Goal: Task Accomplishment & Management: Use online tool/utility

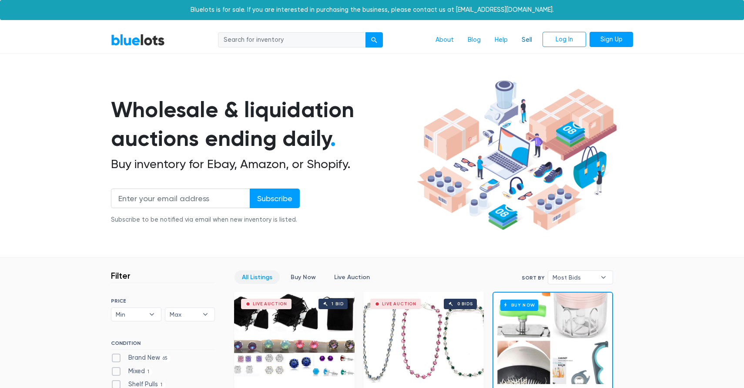
click at [525, 41] on link "Sell" at bounding box center [527, 40] width 24 height 17
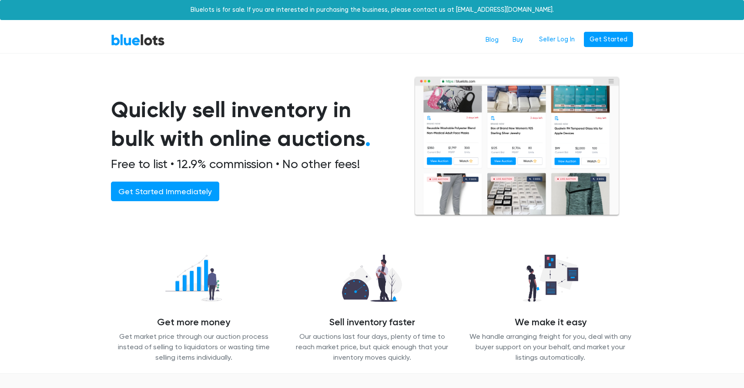
click at [565, 28] on nav "BlueLots Blog Buy Seller Log In Get Started" at bounding box center [372, 40] width 744 height 27
click at [563, 37] on link "Seller Log In" at bounding box center [557, 40] width 47 height 16
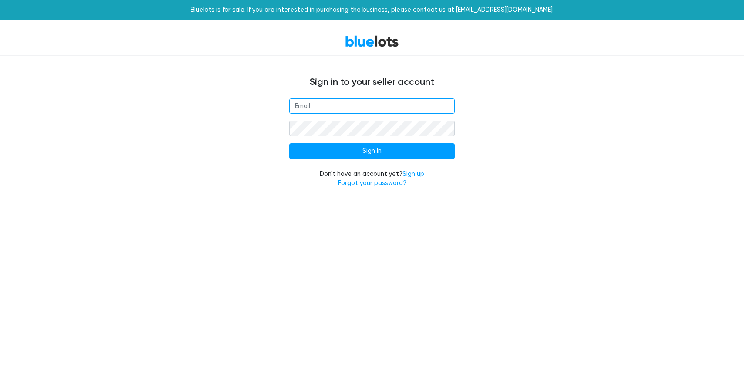
type input "[EMAIL_ADDRESS][DOMAIN_NAME]"
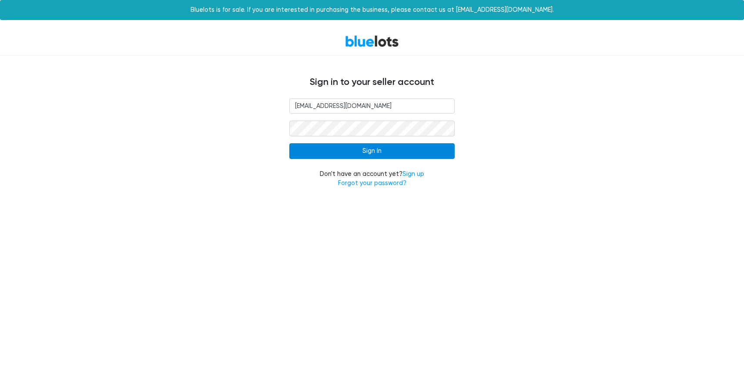
click at [382, 151] on input "Sign In" at bounding box center [371, 151] width 165 height 16
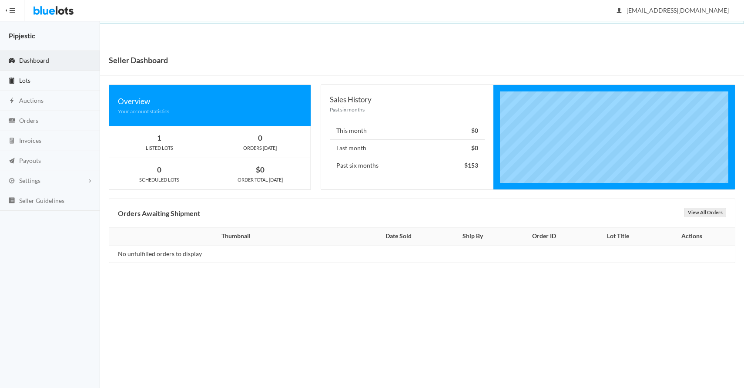
click at [40, 81] on link "Lots" at bounding box center [50, 81] width 100 height 20
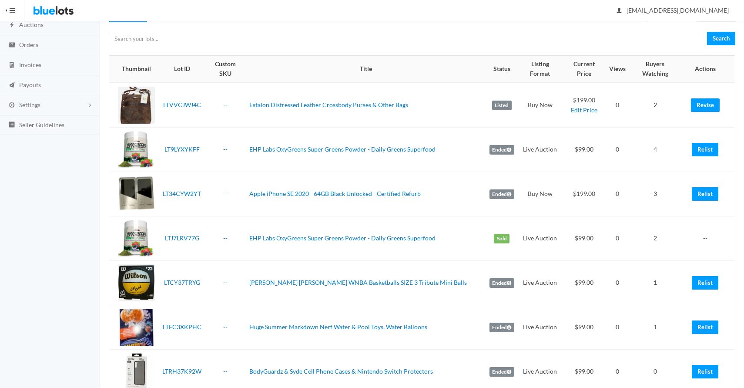
scroll to position [86, 0]
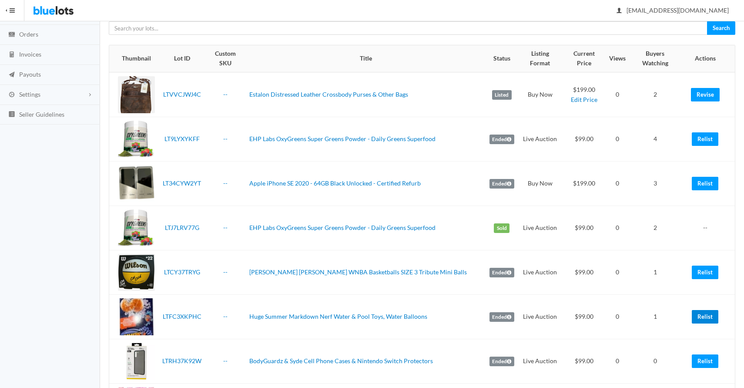
click at [701, 310] on link "Relist" at bounding box center [705, 316] width 27 height 13
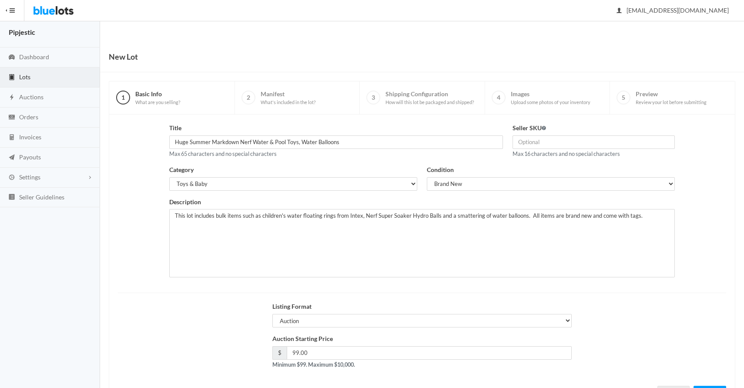
scroll to position [42, 0]
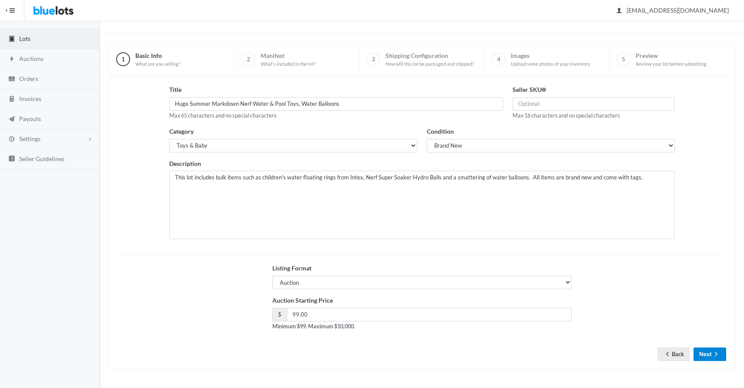
click at [710, 355] on button "Next" at bounding box center [710, 353] width 33 height 13
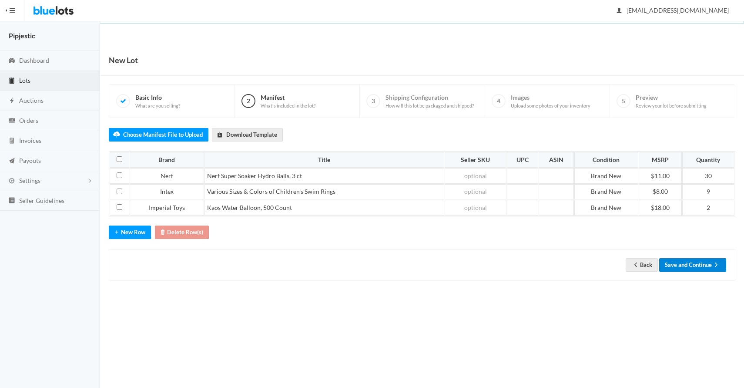
click at [701, 263] on button "Save and Continue" at bounding box center [693, 264] width 67 height 13
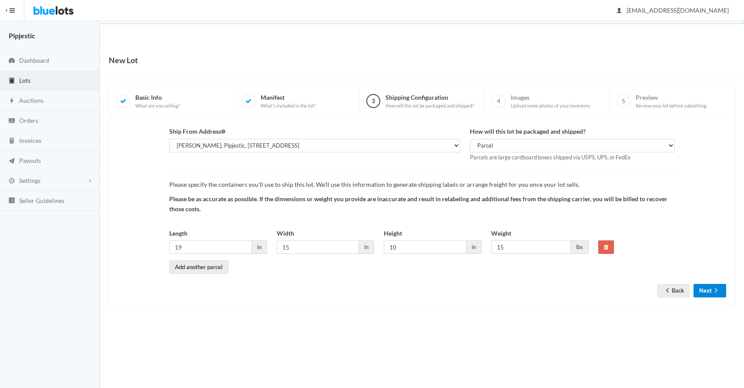
click at [705, 286] on button "Next" at bounding box center [710, 290] width 33 height 13
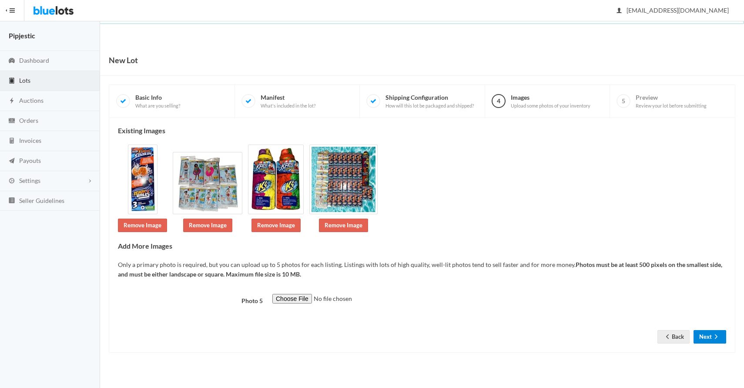
click at [712, 343] on button "Next" at bounding box center [710, 336] width 33 height 13
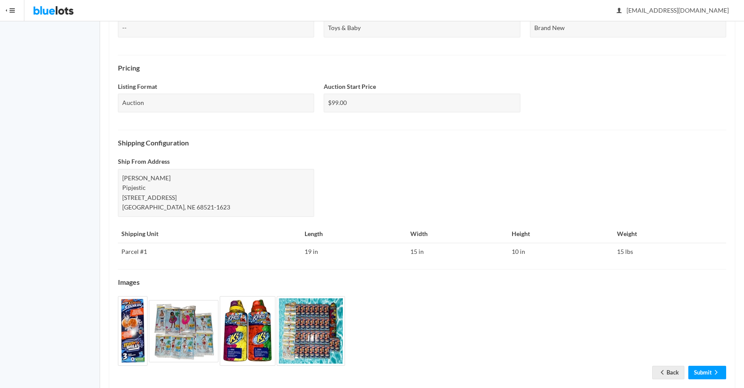
scroll to position [249, 0]
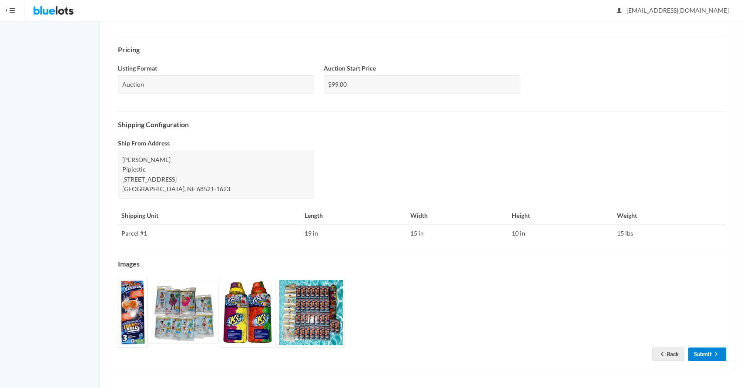
click at [704, 351] on link "Submit" at bounding box center [708, 353] width 38 height 13
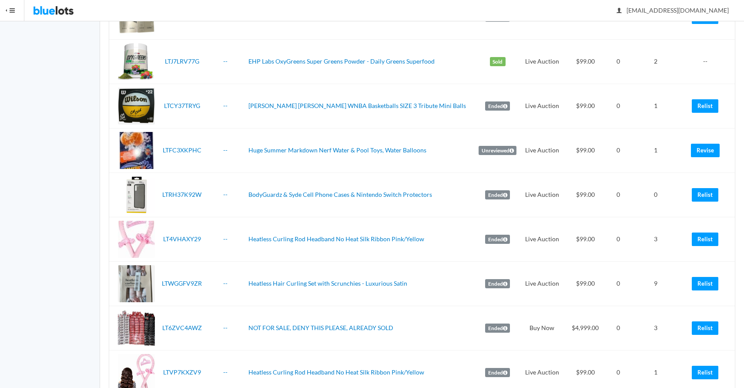
scroll to position [287, 0]
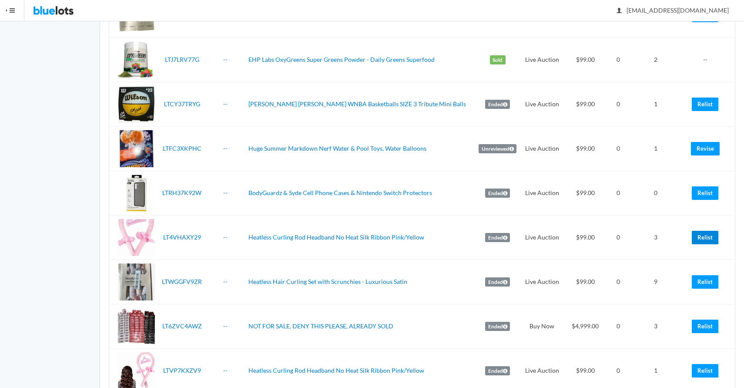
click at [697, 231] on link "Relist" at bounding box center [705, 237] width 27 height 13
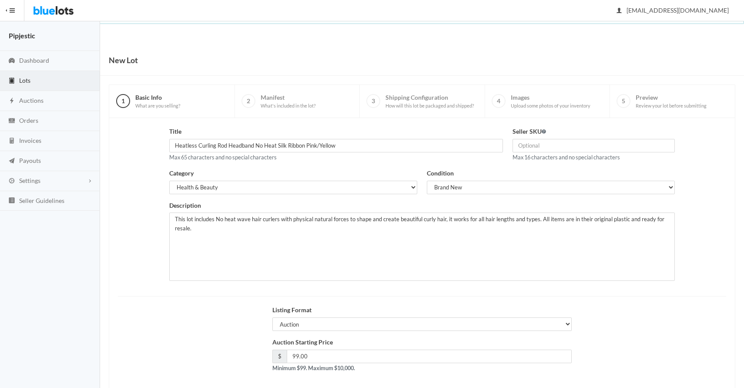
scroll to position [42, 0]
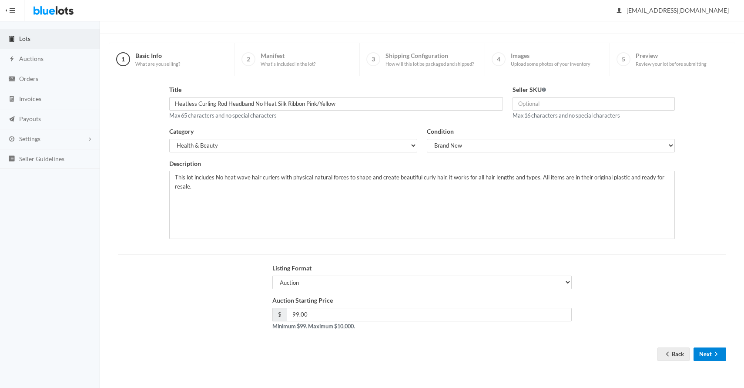
click at [704, 358] on button "Next" at bounding box center [710, 353] width 33 height 13
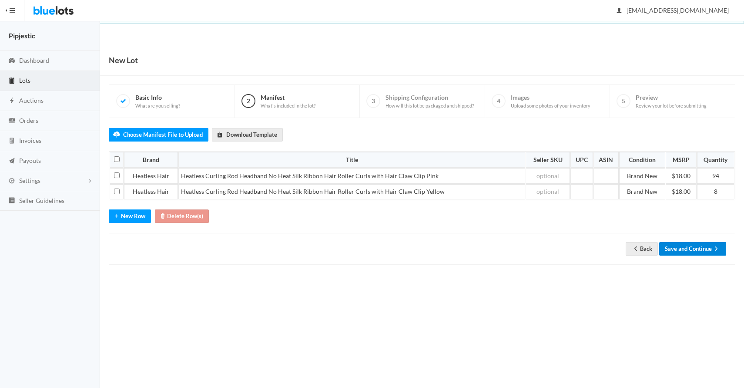
click at [703, 245] on button "Save and Continue" at bounding box center [693, 248] width 67 height 13
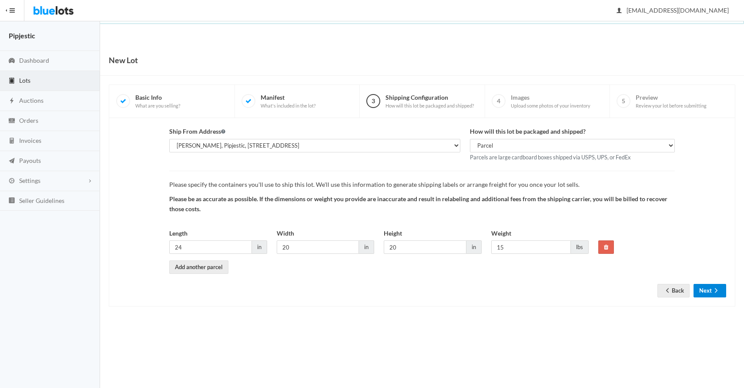
click at [717, 293] on icon "arrow forward" at bounding box center [716, 290] width 9 height 7
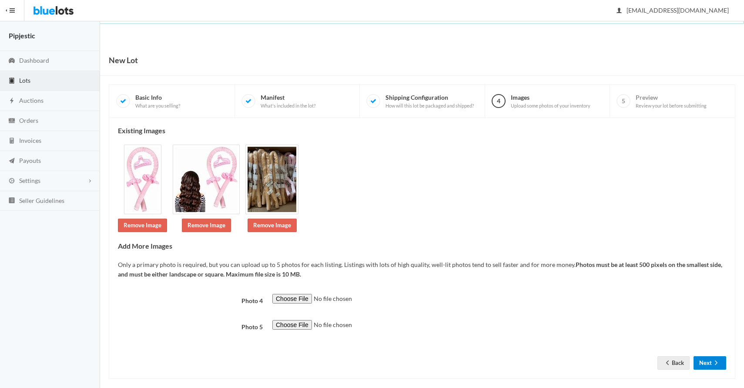
click at [717, 361] on icon "arrow forward" at bounding box center [716, 362] width 9 height 7
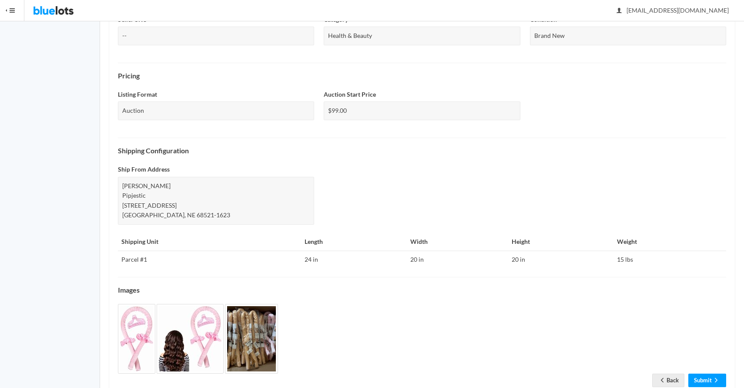
scroll to position [249, 0]
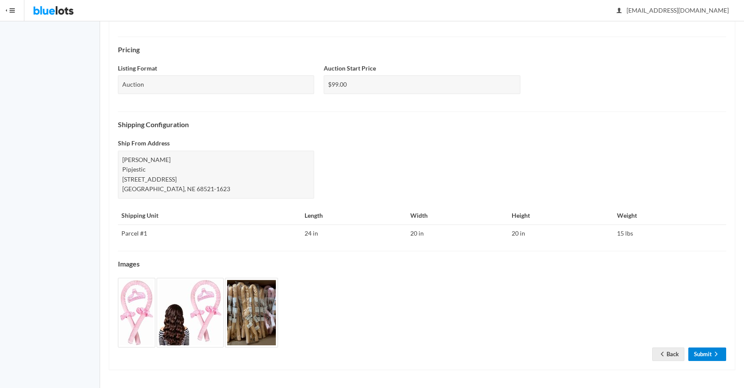
click at [716, 350] on link "Submit" at bounding box center [708, 353] width 38 height 13
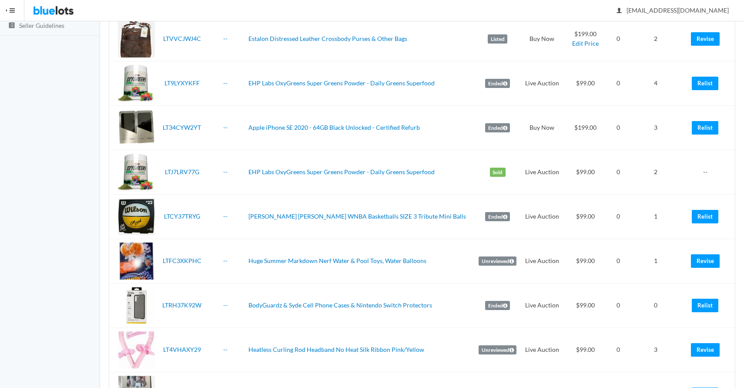
scroll to position [345, 0]
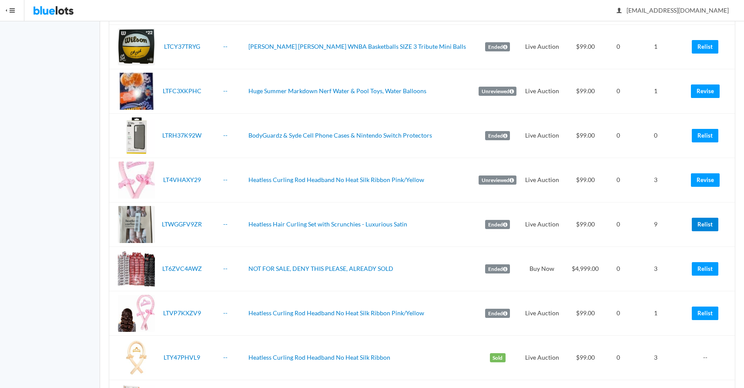
click at [700, 218] on link "Relist" at bounding box center [705, 224] width 27 height 13
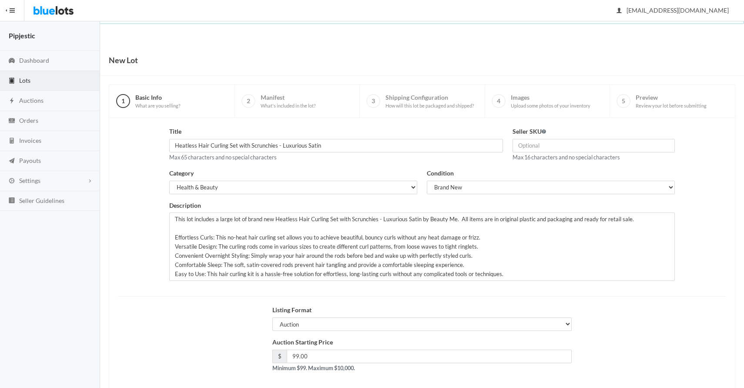
scroll to position [42, 0]
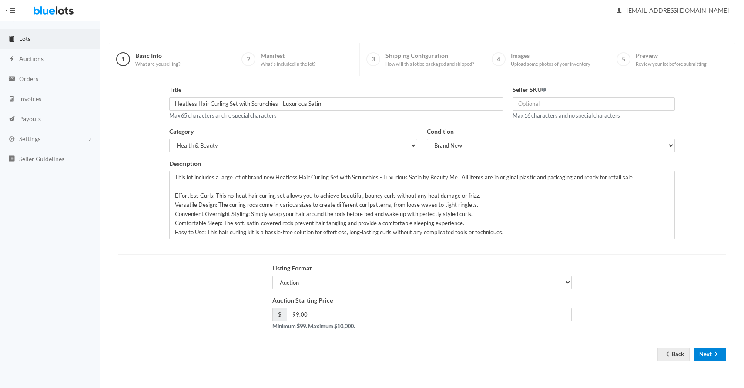
click at [710, 356] on button "Next" at bounding box center [710, 353] width 33 height 13
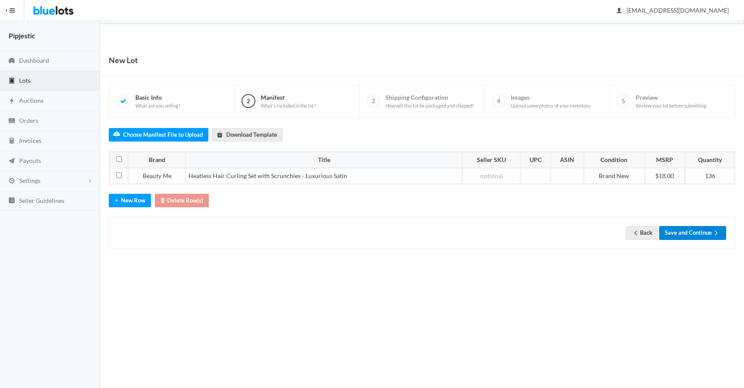
click at [703, 229] on button "Save and Continue" at bounding box center [693, 232] width 67 height 13
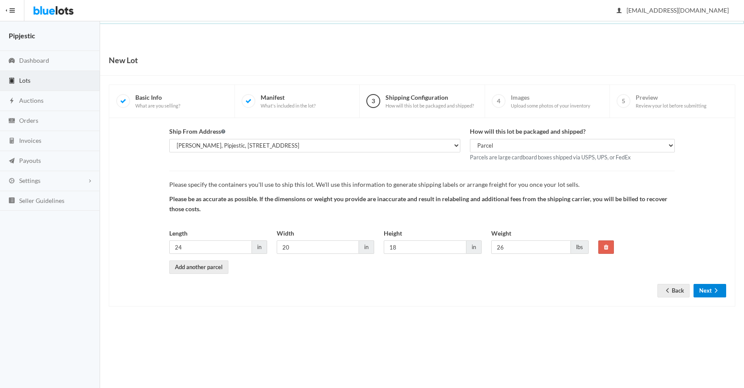
click at [711, 292] on button "Next" at bounding box center [710, 290] width 33 height 13
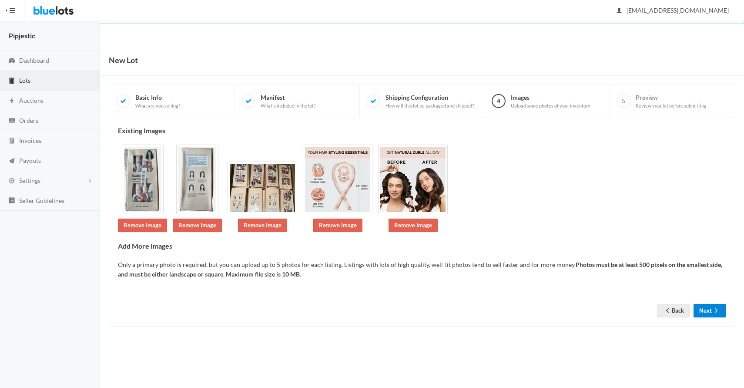
click at [712, 306] on button "Next" at bounding box center [710, 310] width 33 height 13
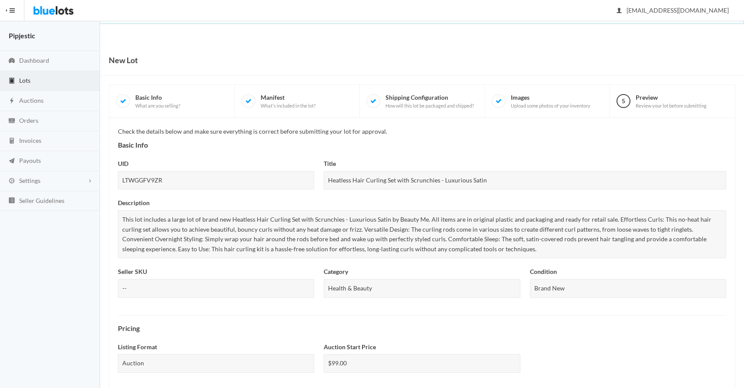
scroll to position [279, 0]
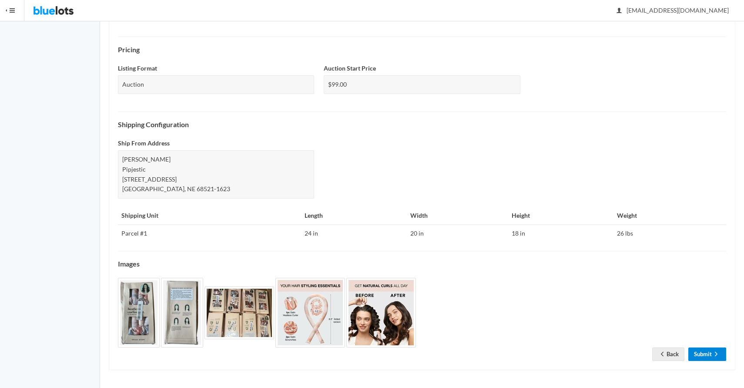
click at [709, 353] on link "Submit" at bounding box center [708, 353] width 38 height 13
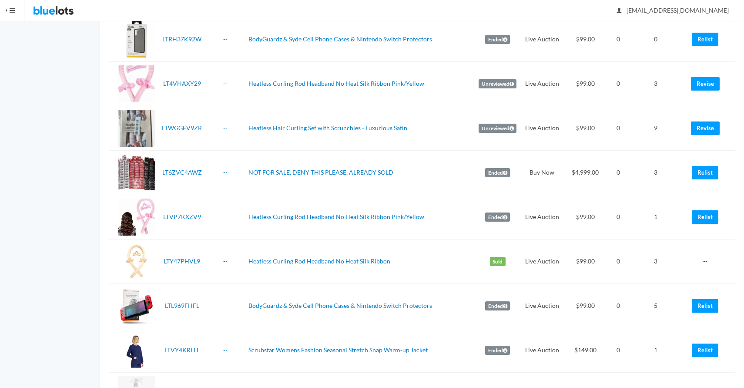
scroll to position [440, 0]
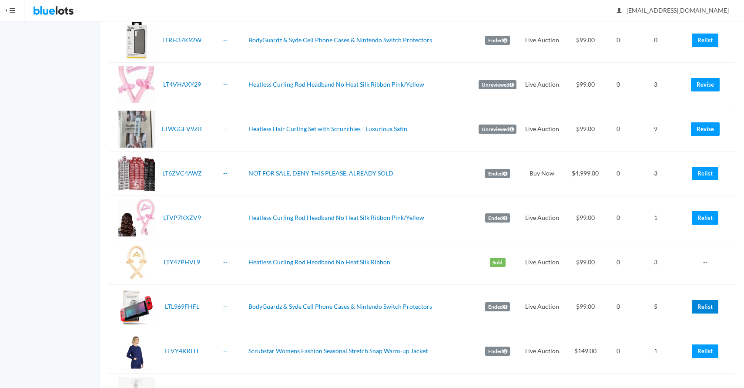
click at [711, 300] on link "Relist" at bounding box center [705, 306] width 27 height 13
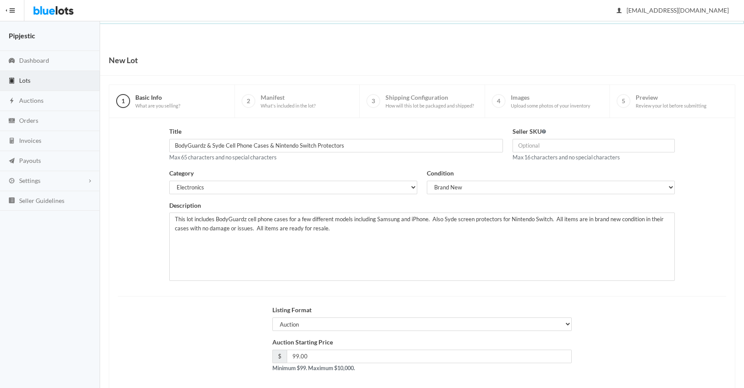
scroll to position [42, 0]
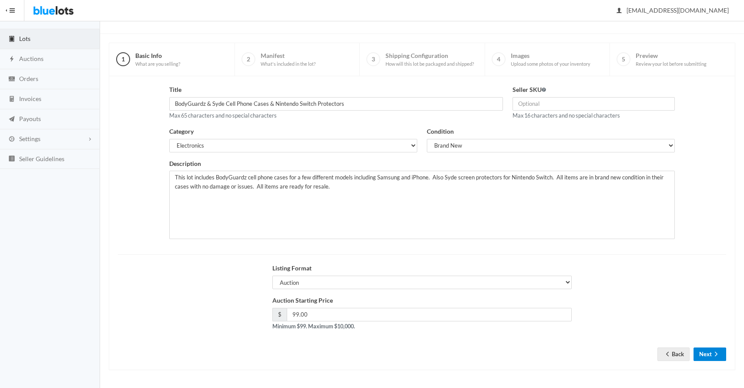
click at [707, 350] on button "Next" at bounding box center [710, 353] width 33 height 13
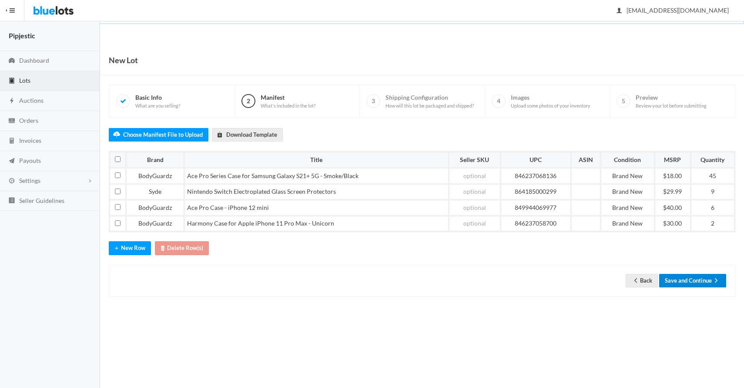
click at [689, 284] on button "Save and Continue" at bounding box center [693, 280] width 67 height 13
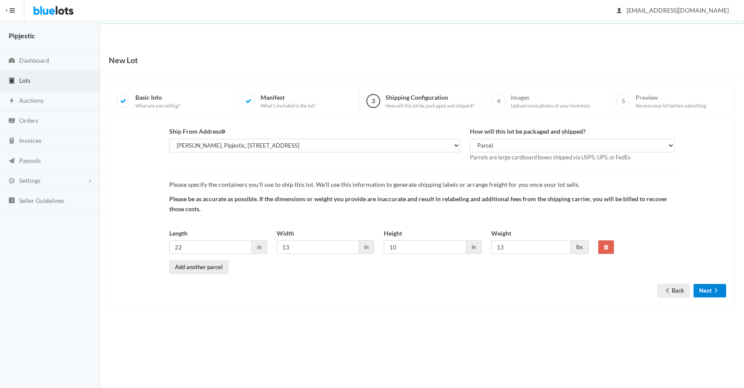
click at [712, 293] on button "Next" at bounding box center [710, 290] width 33 height 13
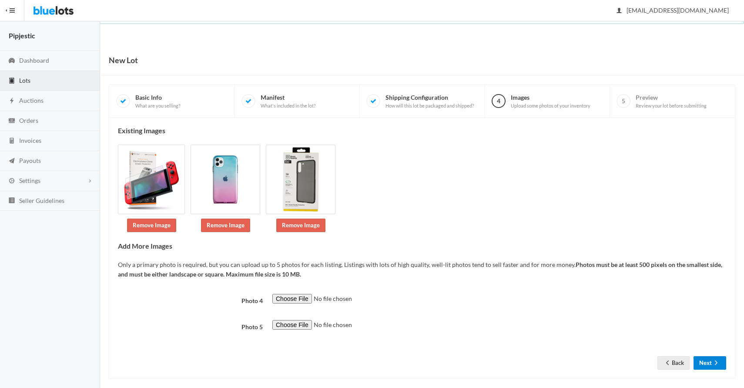
click at [712, 362] on icon "arrow forward" at bounding box center [716, 362] width 9 height 7
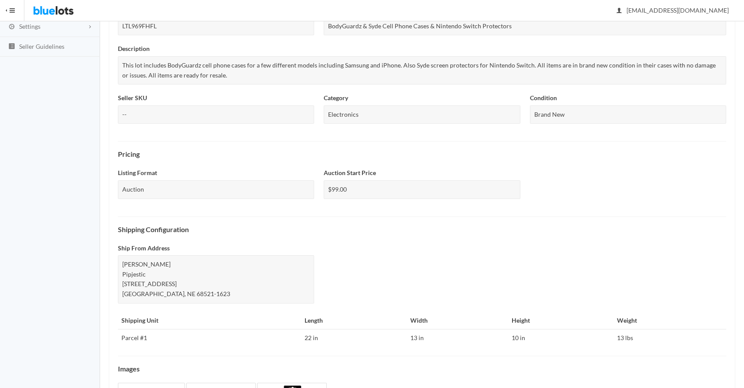
scroll to position [259, 0]
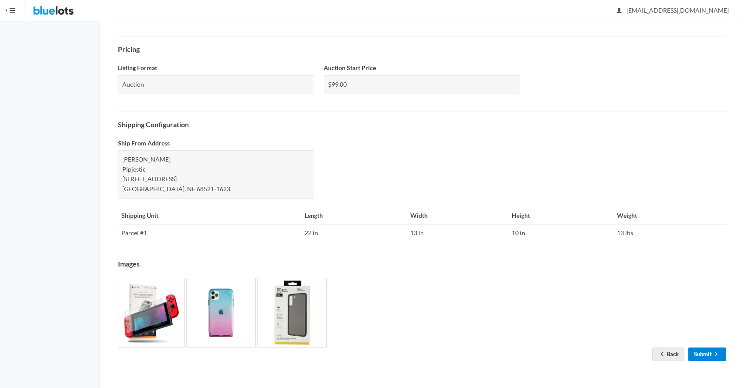
click at [704, 353] on link "Submit" at bounding box center [708, 353] width 38 height 13
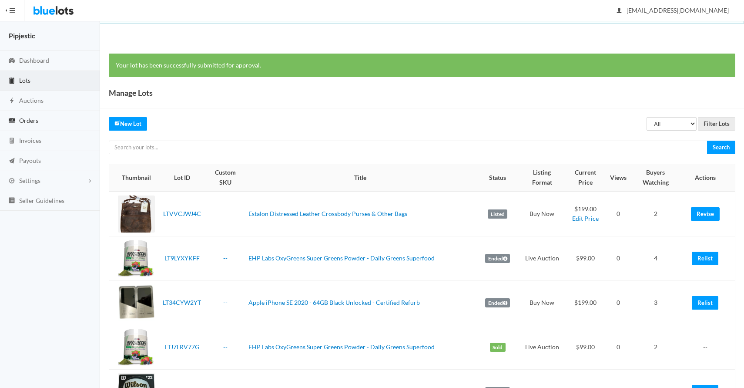
click at [40, 121] on link "Orders" at bounding box center [50, 121] width 100 height 20
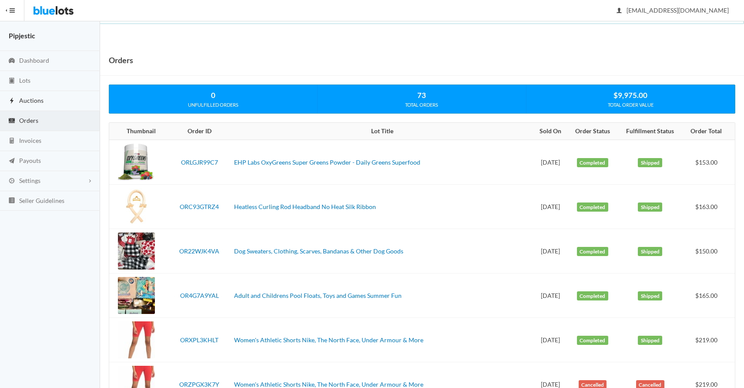
click at [42, 105] on link "Auctions" at bounding box center [50, 101] width 100 height 20
